Goal: Information Seeking & Learning: Learn about a topic

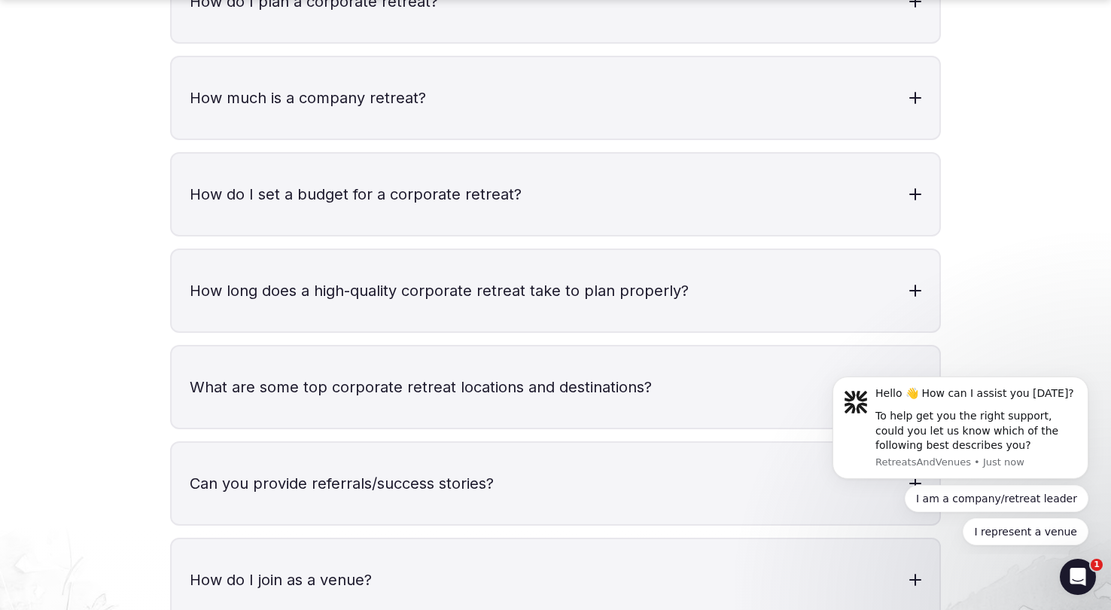
scroll to position [4938, 0]
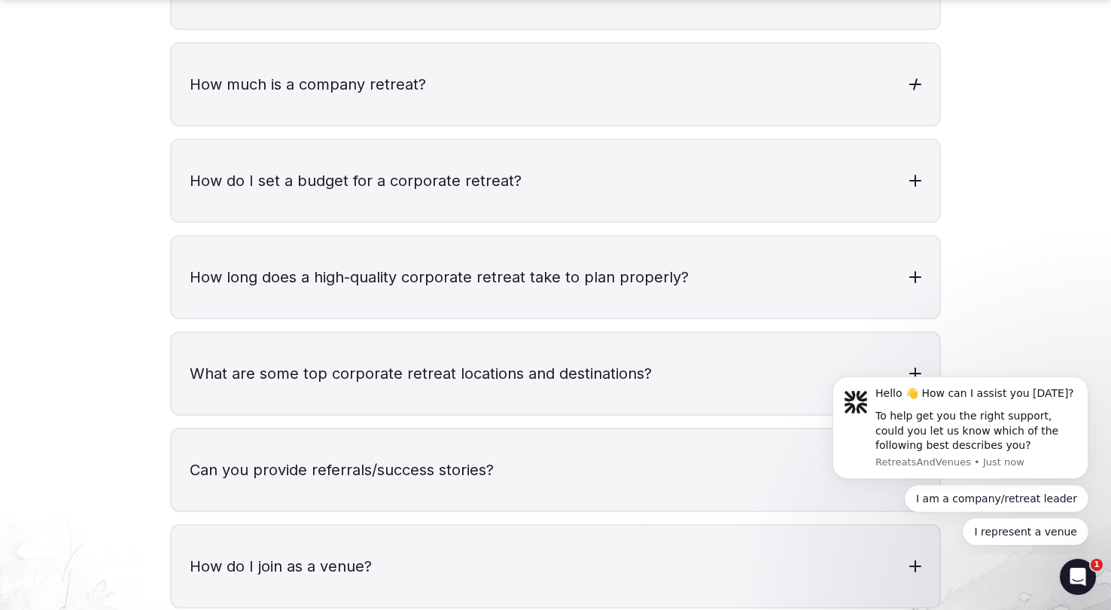
click at [382, 50] on h3 "How much is a company retreat?" at bounding box center [556, 84] width 768 height 81
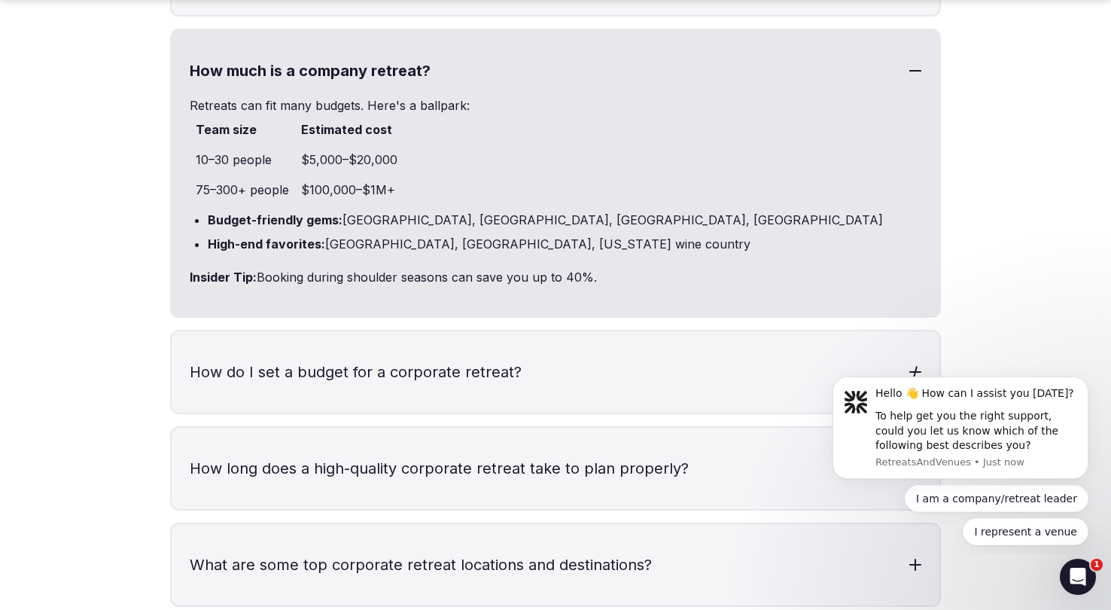
scroll to position [4955, 0]
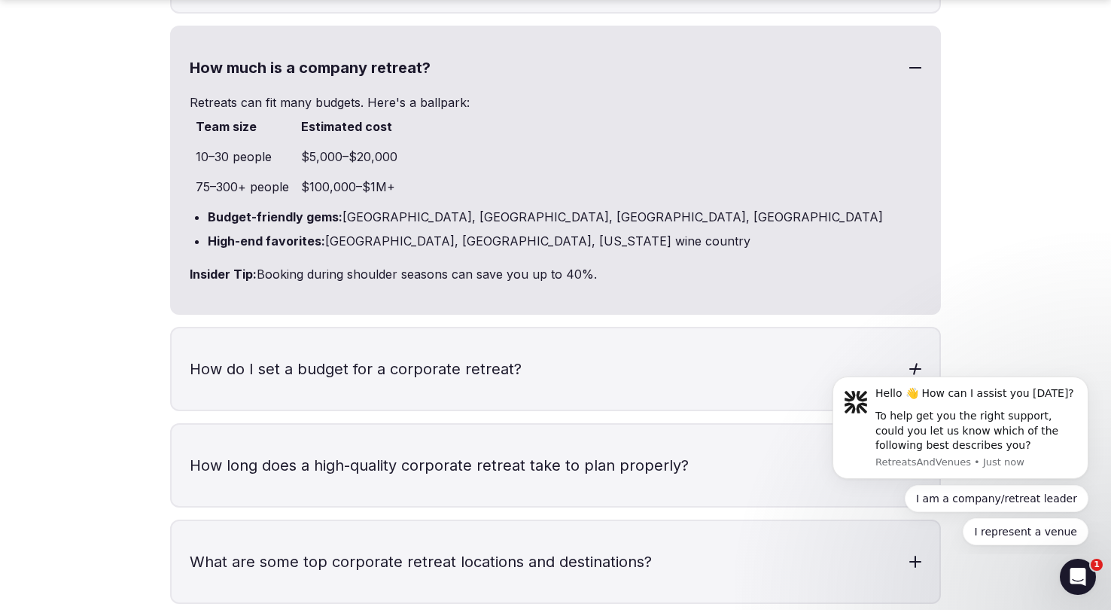
click at [422, 334] on h3 "How do I set a budget for a corporate retreat?" at bounding box center [556, 368] width 768 height 81
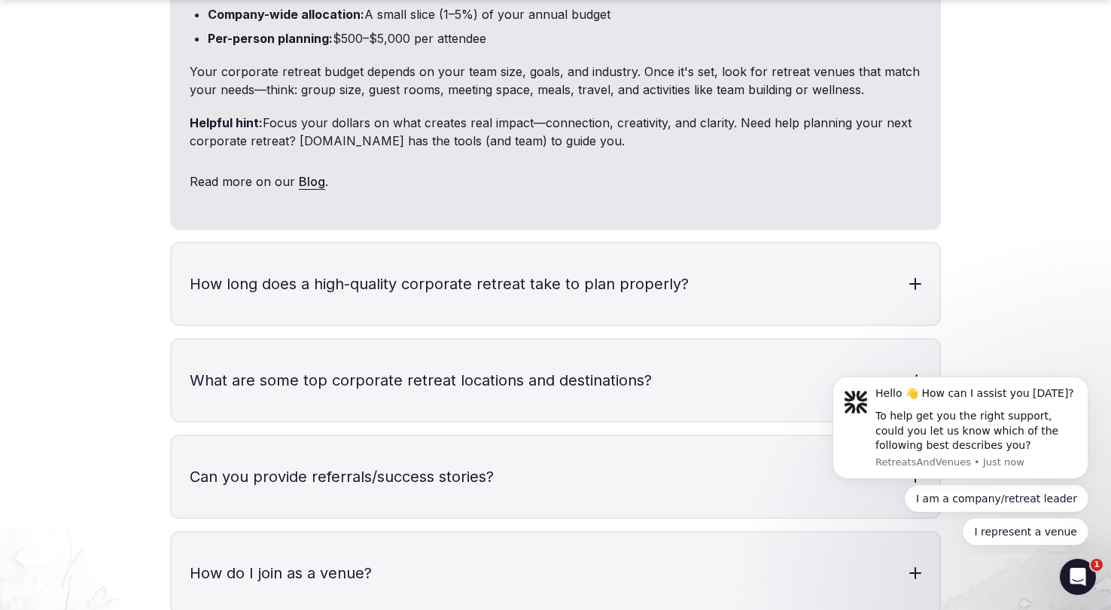
scroll to position [5369, 0]
click at [418, 260] on h3 "How long does a high-quality corporate retreat take to plan properly?" at bounding box center [556, 282] width 768 height 81
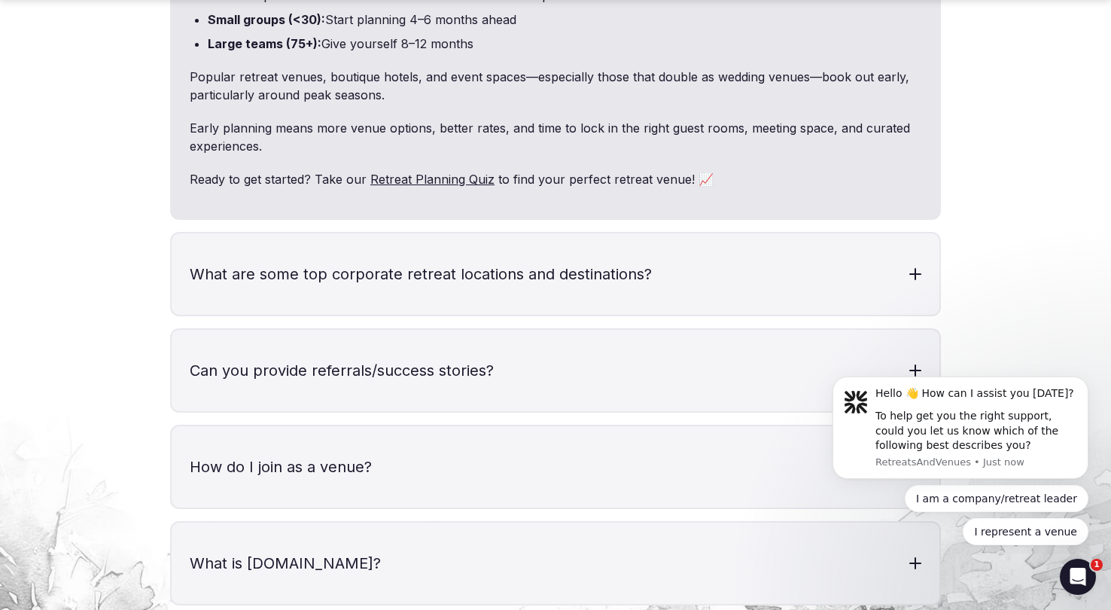
scroll to position [5799, 0]
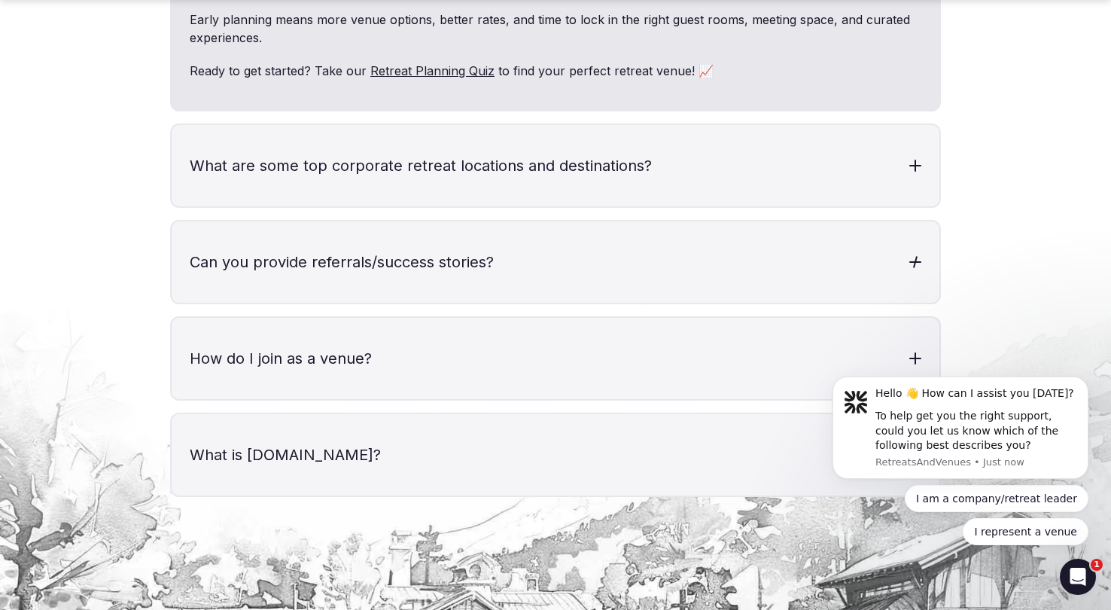
click at [418, 260] on h3 "Can you provide referrals/success stories?" at bounding box center [556, 261] width 768 height 81
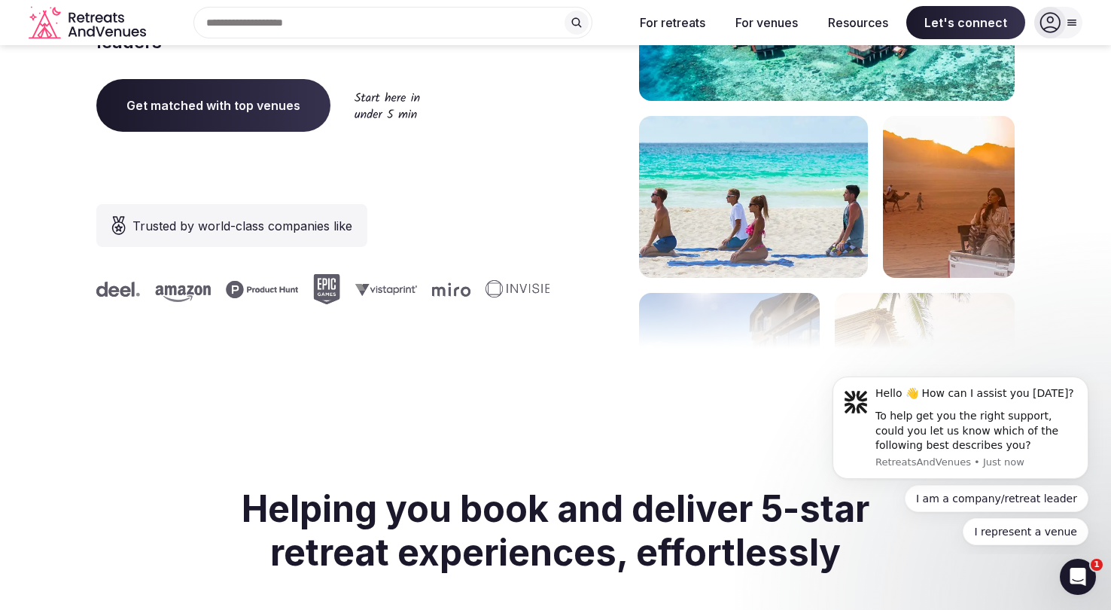
scroll to position [0, 0]
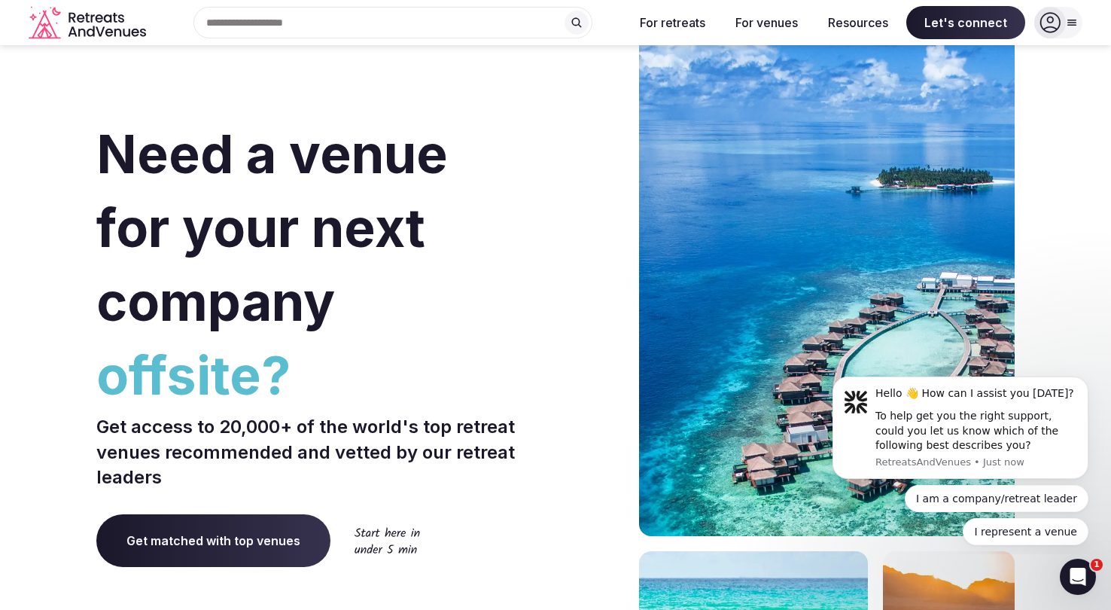
click at [1065, 24] on div at bounding box center [1050, 23] width 32 height 32
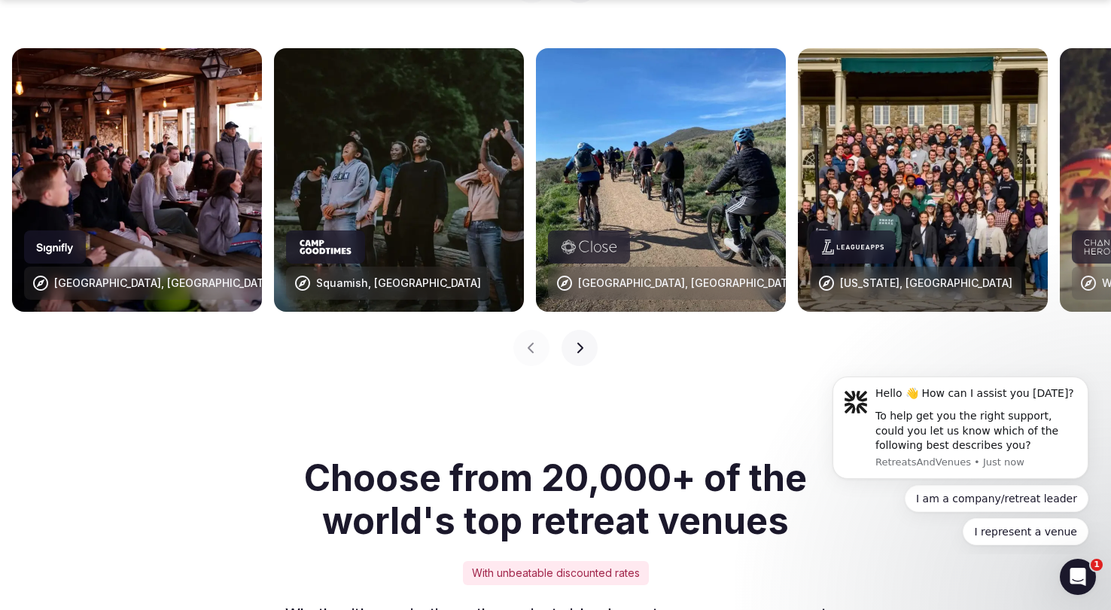
scroll to position [1605, 0]
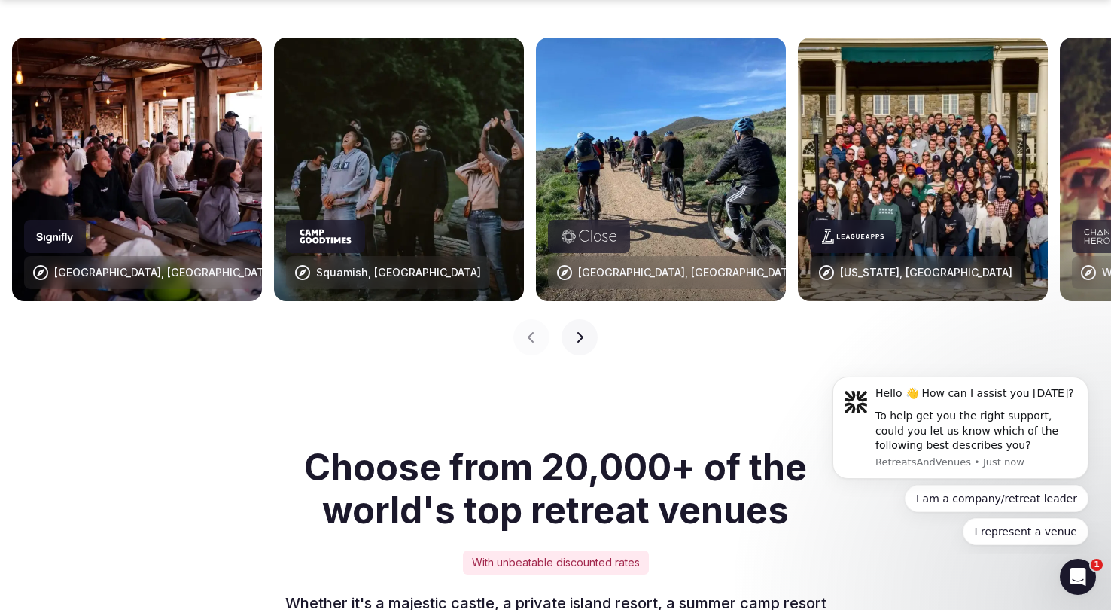
click at [586, 319] on button "Next slide" at bounding box center [580, 337] width 36 height 36
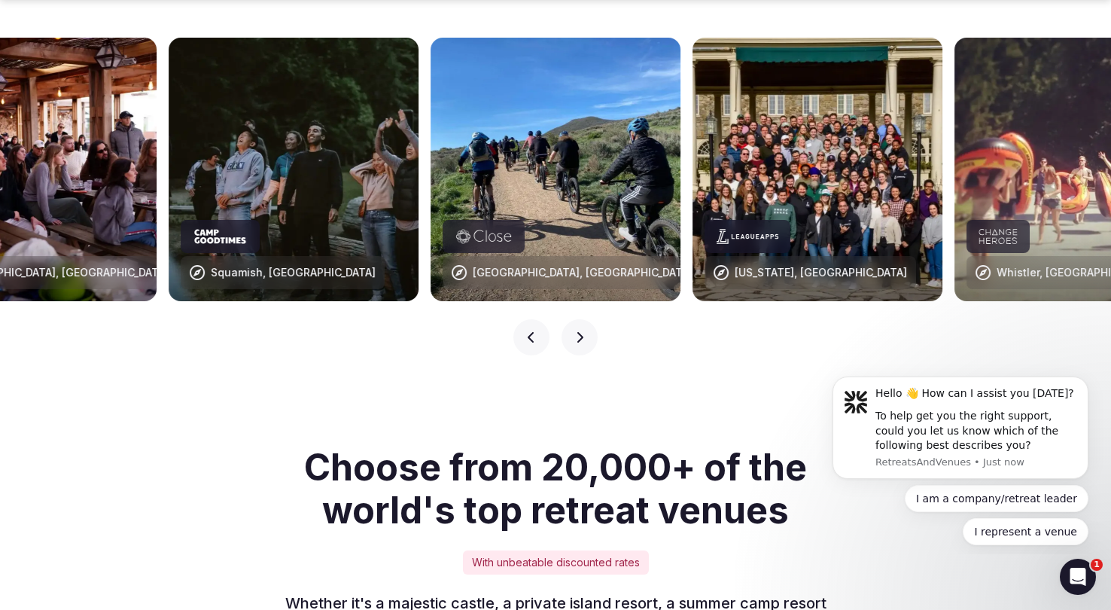
click at [586, 319] on button "Next slide" at bounding box center [580, 337] width 36 height 36
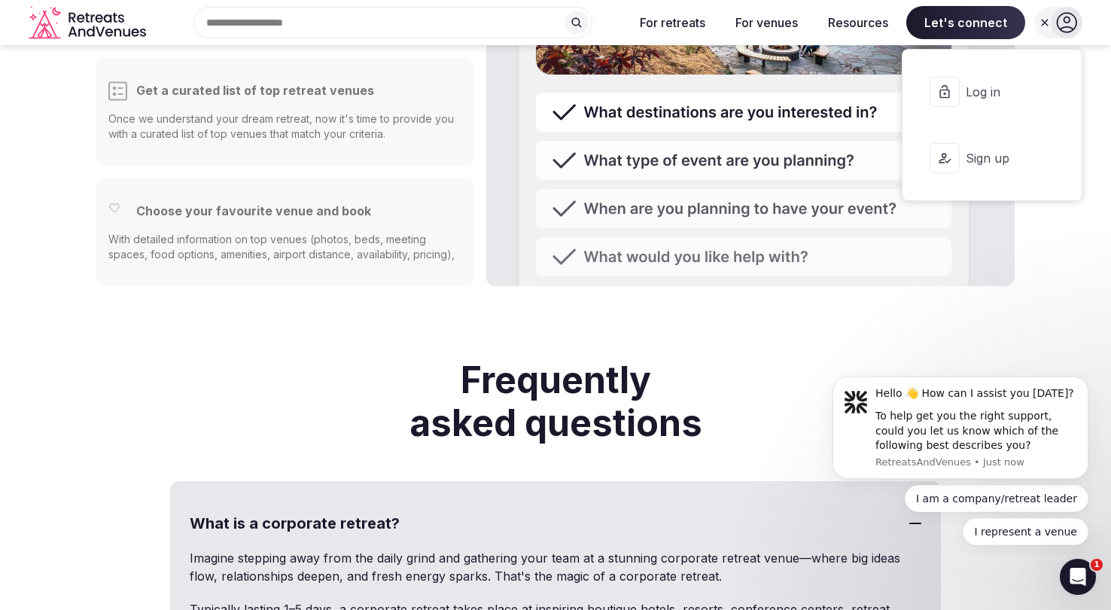
scroll to position [3717, 0]
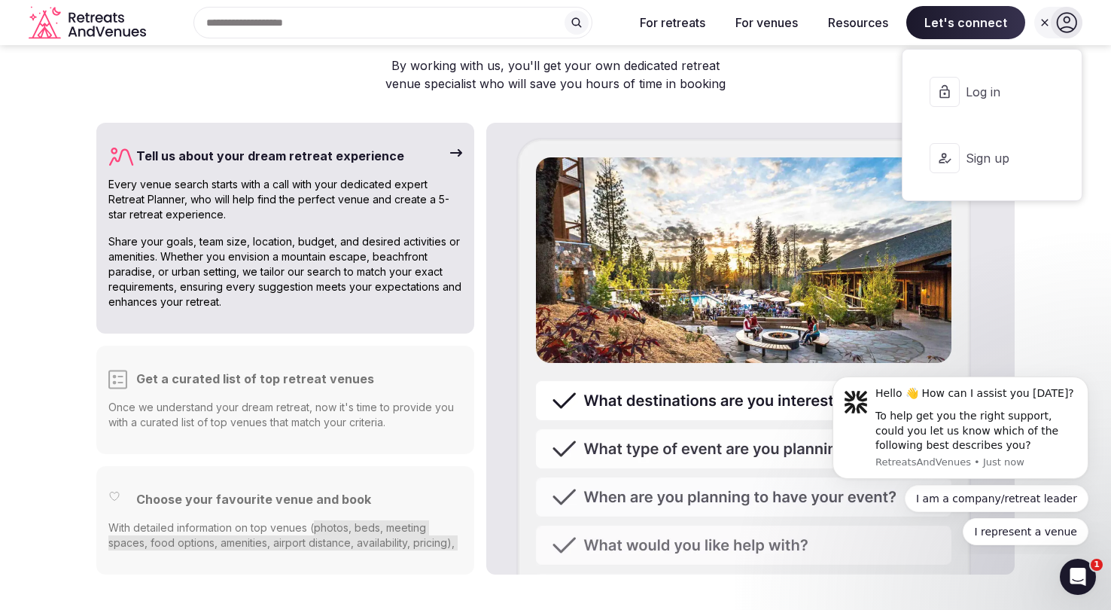
drag, startPoint x: 327, startPoint y: 498, endPoint x: 388, endPoint y: 517, distance: 64.5
click at [388, 517] on div "Choose your favourite venue and book With detailed information on top venues (p…" at bounding box center [285, 520] width 378 height 108
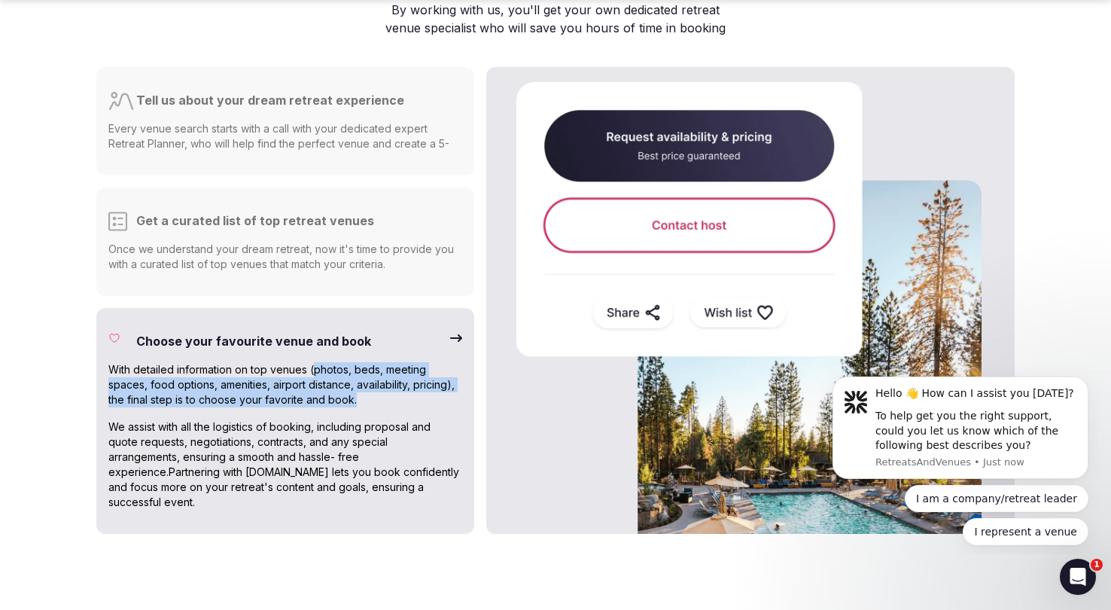
scroll to position [3834, 0]
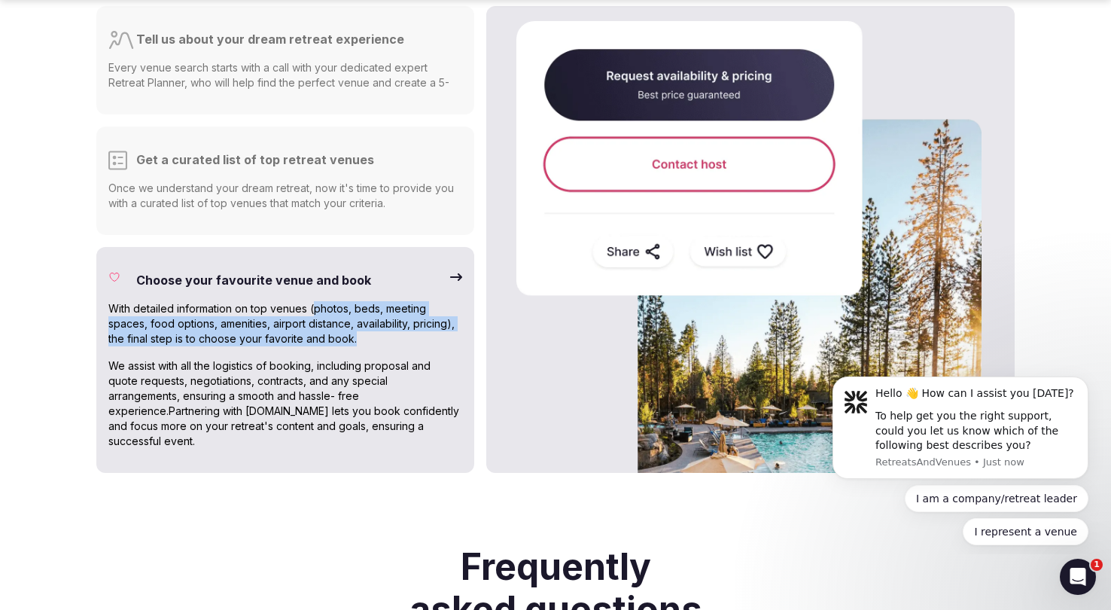
drag, startPoint x: 110, startPoint y: 328, endPoint x: 329, endPoint y: 409, distance: 233.4
click at [329, 409] on p "We assist with all the logistics of booking, including proposal and quote reque…" at bounding box center [285, 403] width 354 height 90
copy p "We assist with all the logistics of booking, including proposal and quote reque…"
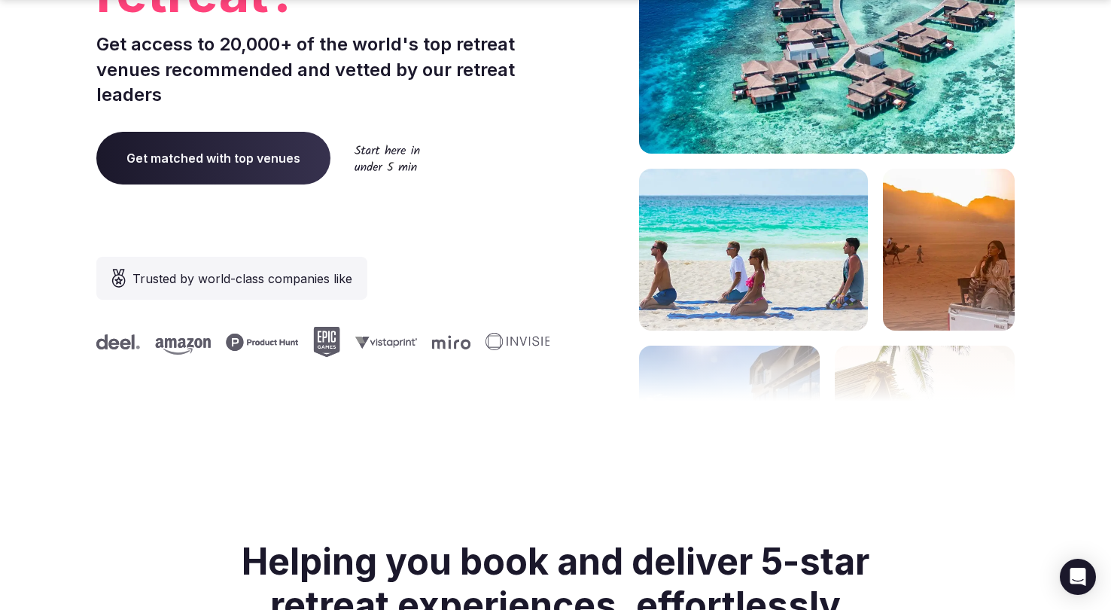
scroll to position [504, 0]
